Goal: Transaction & Acquisition: Purchase product/service

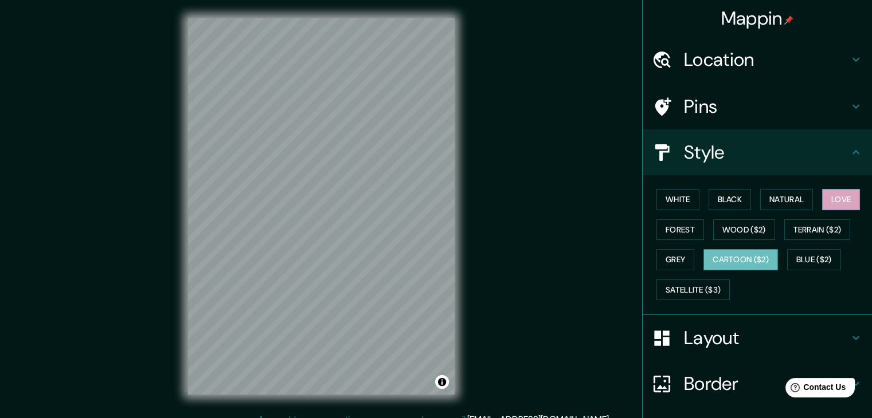
click at [724, 249] on button "Cartoon ($2)" at bounding box center [740, 259] width 74 height 21
click at [727, 228] on button "Wood ($2)" at bounding box center [744, 229] width 62 height 21
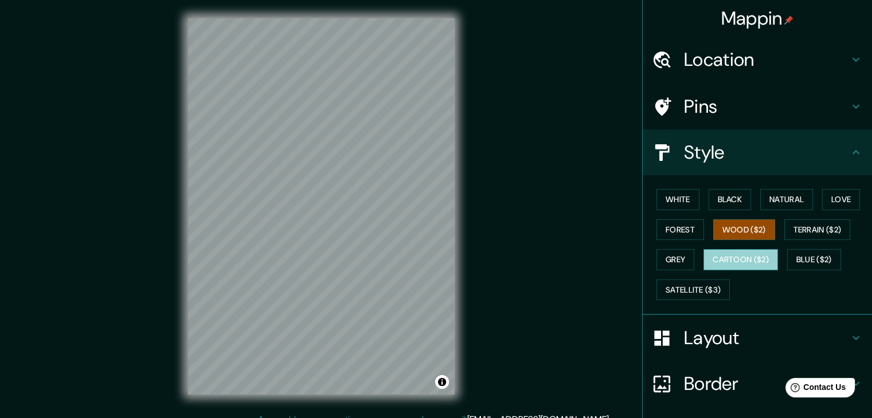
click at [730, 254] on button "Cartoon ($2)" at bounding box center [740, 259] width 74 height 21
click at [736, 227] on button "Wood ($2)" at bounding box center [744, 229] width 62 height 21
click at [511, 268] on div "Mappin Location [GEOGRAPHIC_DATA], [GEOGRAPHIC_DATA]-[GEOGRAPHIC_DATA], [GEOGRA…" at bounding box center [436, 216] width 872 height 432
click at [330, 400] on div "© Mapbox © OpenStreetMap Improve this map" at bounding box center [321, 206] width 303 height 413
click at [355, 409] on div "© Mapbox © OpenStreetMap Improve this map" at bounding box center [321, 206] width 303 height 413
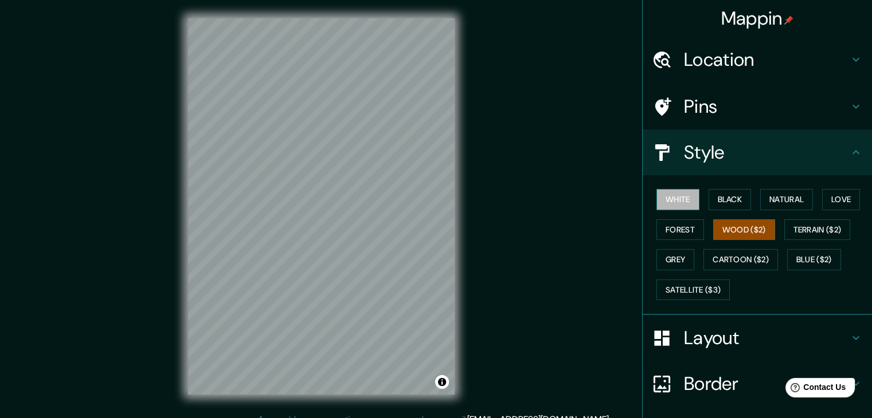
click at [670, 190] on button "White" at bounding box center [677, 199] width 43 height 21
click at [749, 244] on div "White Black Natural Love Forest Wood ($2) Terrain ($2) Grey Cartoon ($2) Blue (…" at bounding box center [762, 245] width 220 height 120
click at [748, 253] on button "Cartoon ($2)" at bounding box center [740, 259] width 74 height 21
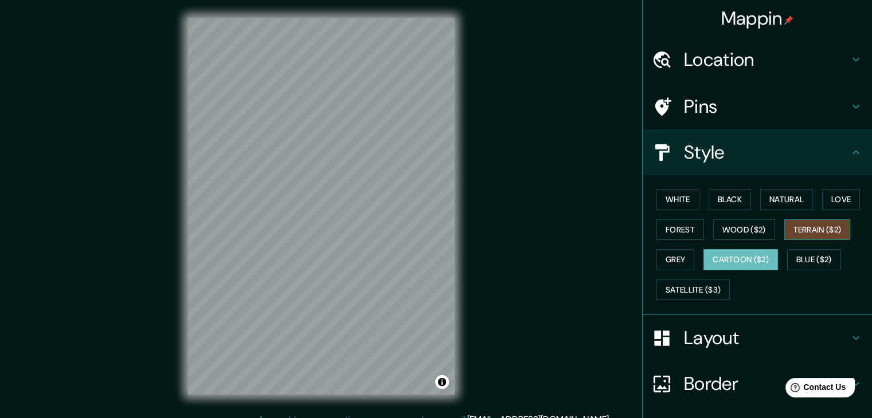
click at [832, 234] on button "Terrain ($2)" at bounding box center [817, 229] width 66 height 21
click at [837, 195] on button "Love" at bounding box center [841, 199] width 38 height 21
